Goal: Register for event/course

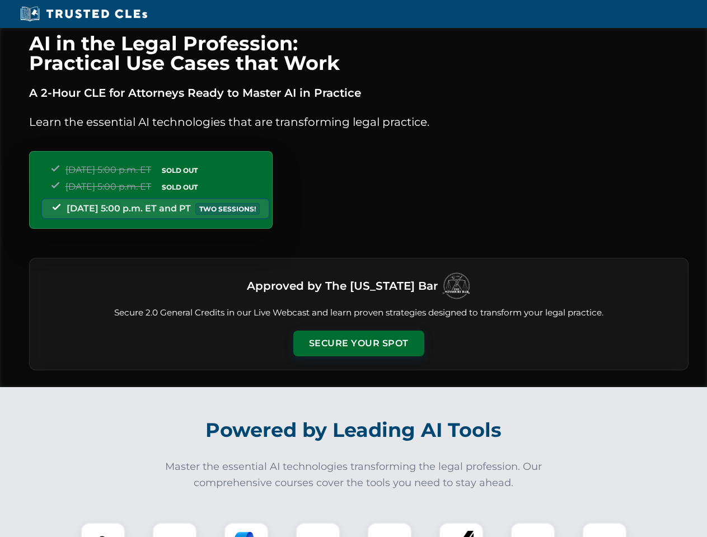
click at [358, 344] on button "Secure Your Spot" at bounding box center [358, 344] width 131 height 26
click at [103, 530] on img at bounding box center [103, 545] width 32 height 32
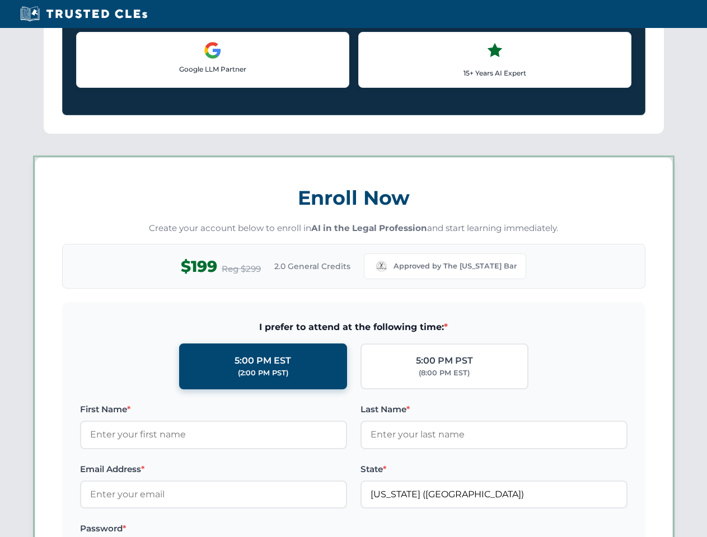
click at [246, 530] on label "Password *" at bounding box center [213, 528] width 267 height 13
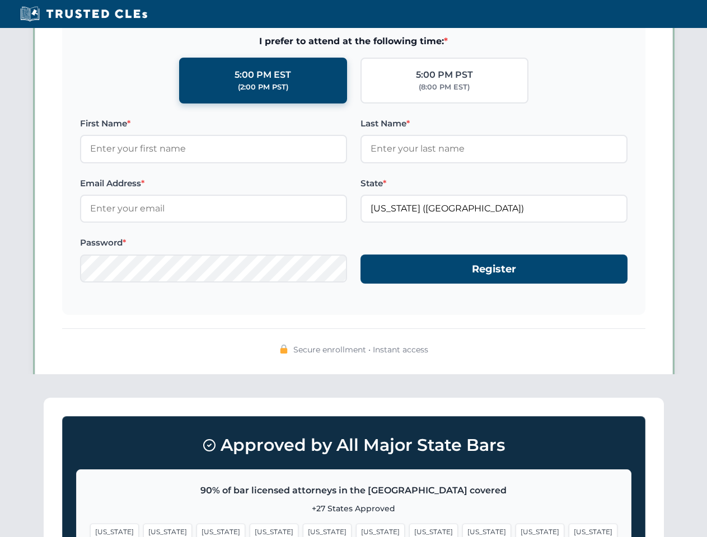
click at [516, 530] on span "[US_STATE]" at bounding box center [540, 532] width 49 height 16
